Goal: Information Seeking & Learning: Understand process/instructions

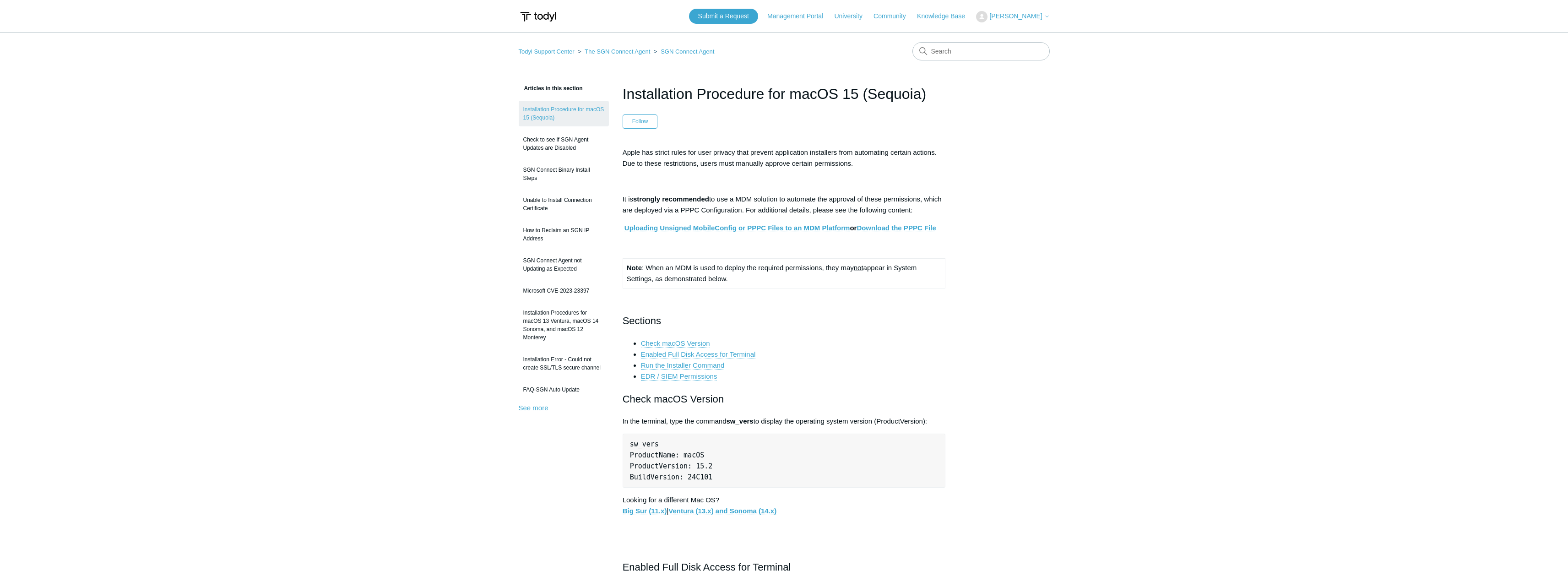
click at [725, 352] on link "Enabled Full Disk Access for Terminal" at bounding box center [698, 354] width 115 height 8
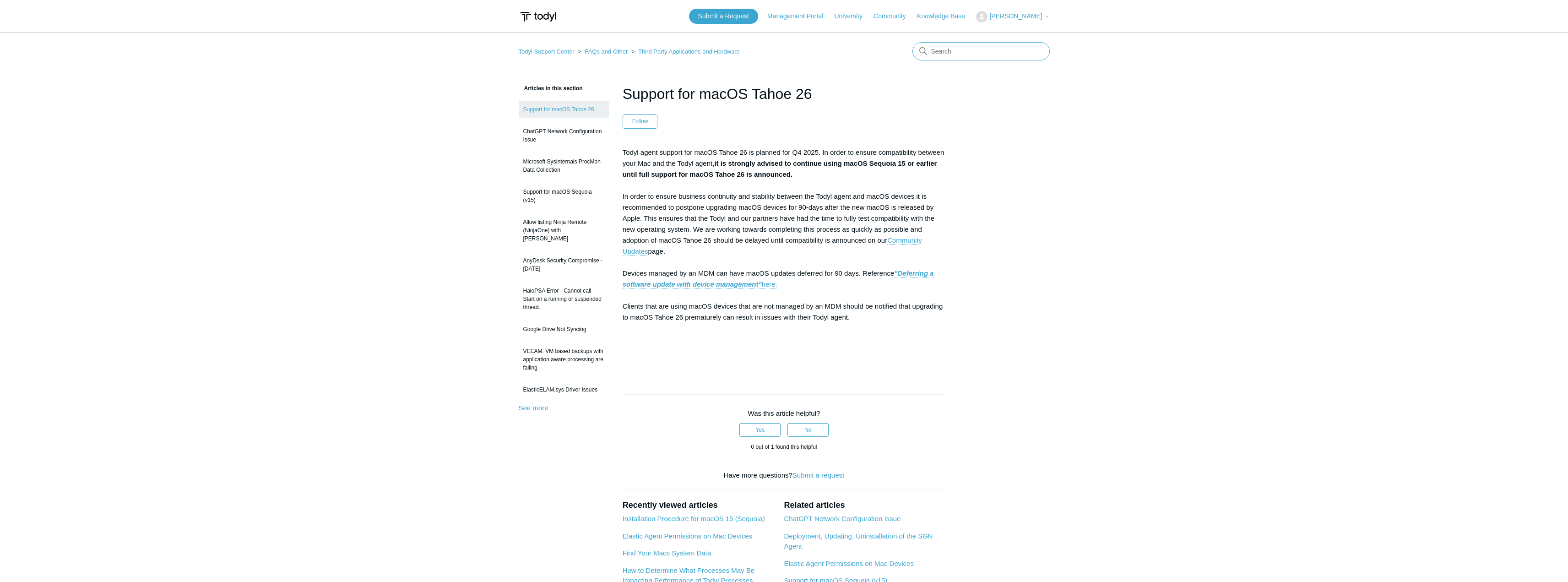
click at [969, 57] on input "Search" at bounding box center [981, 52] width 137 height 18
type input "uninstall"
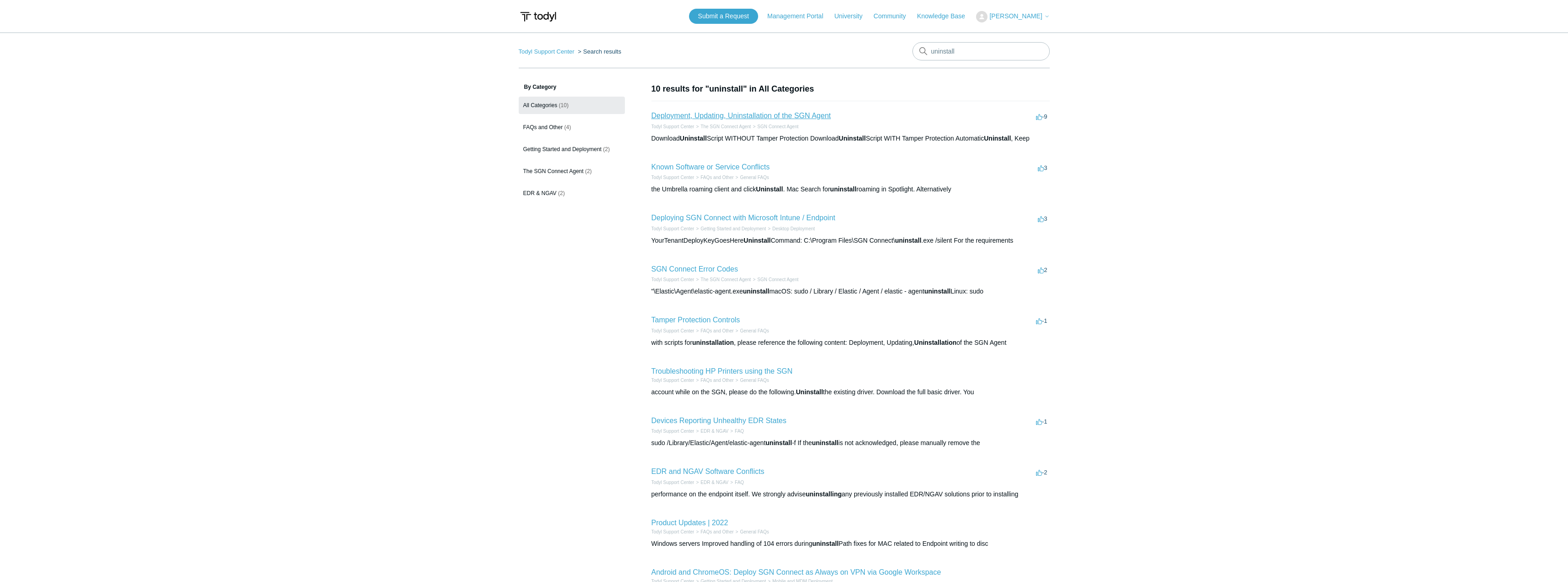
click at [737, 117] on link "Deployment, Updating, Uninstallation of the SGN Agent" at bounding box center [741, 115] width 180 height 8
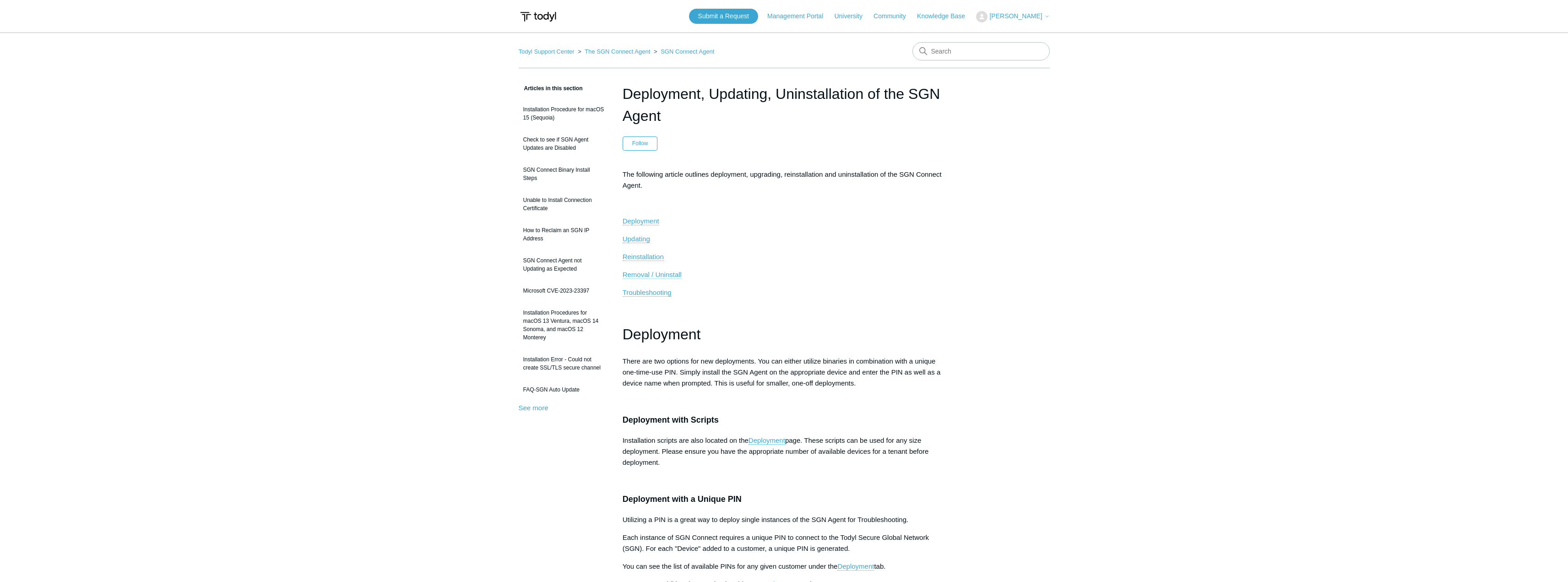
click at [658, 275] on span "Removal / Uninstall" at bounding box center [652, 274] width 59 height 8
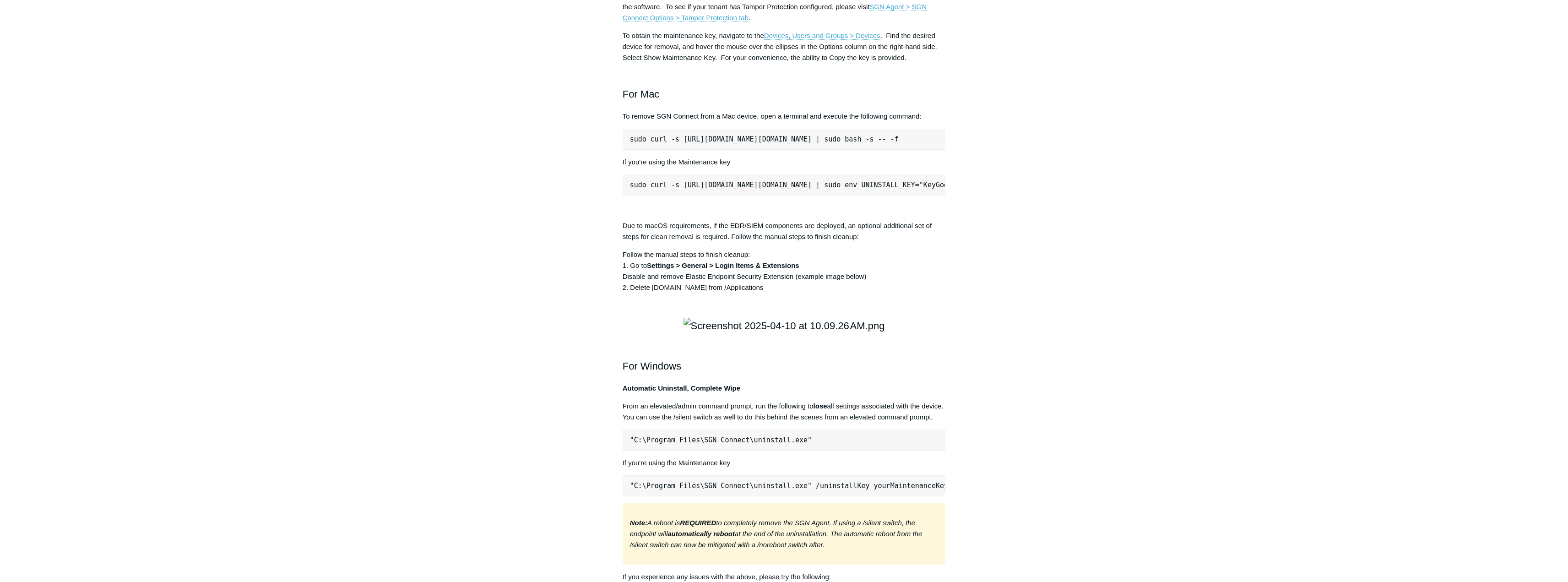
scroll to position [1048, 0]
